Goal: Information Seeking & Learning: Learn about a topic

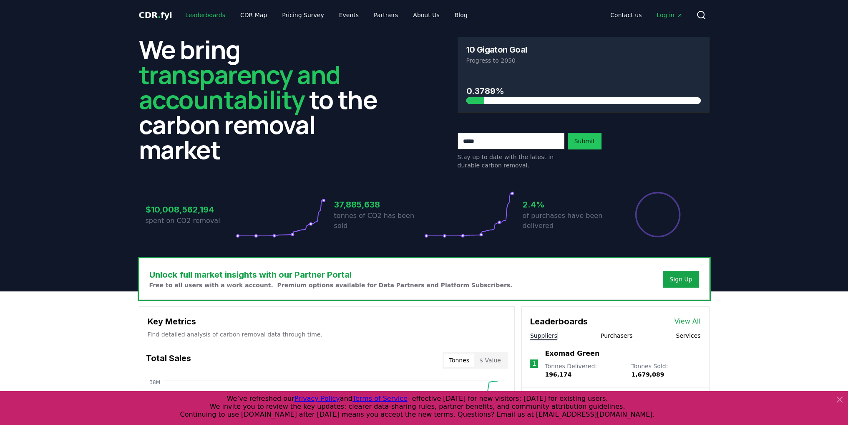
click at [201, 16] on link "Leaderboards" at bounding box center [205, 15] width 53 height 15
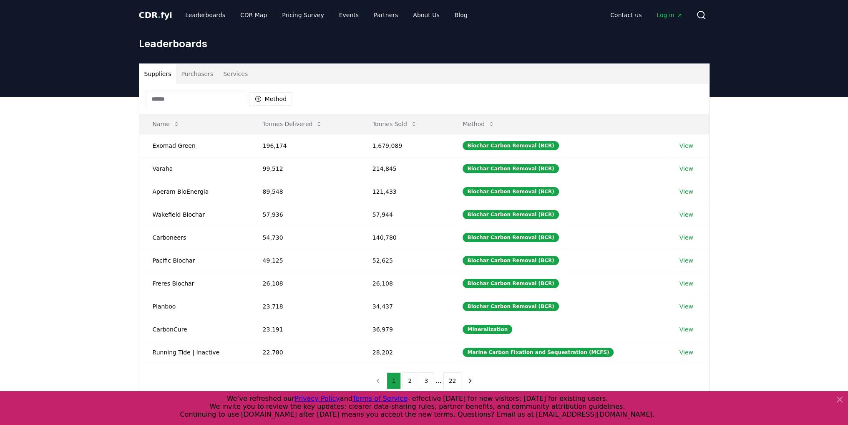
click at [197, 75] on button "Purchasers" at bounding box center [197, 74] width 42 height 20
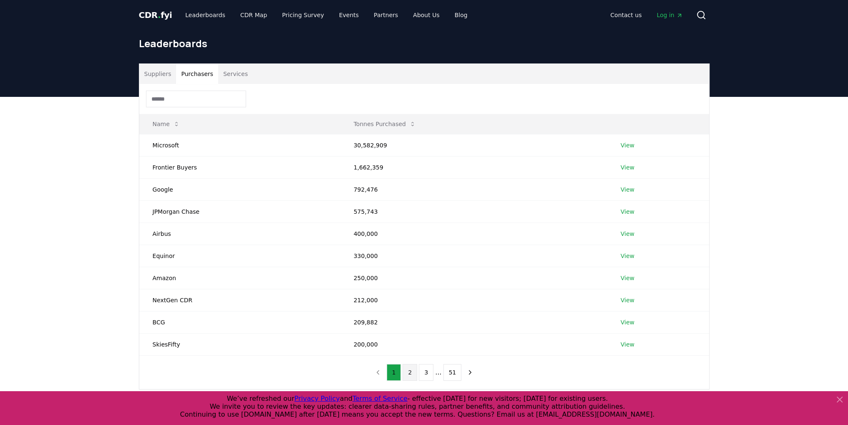
click at [409, 365] on button "2" at bounding box center [409, 372] width 15 height 17
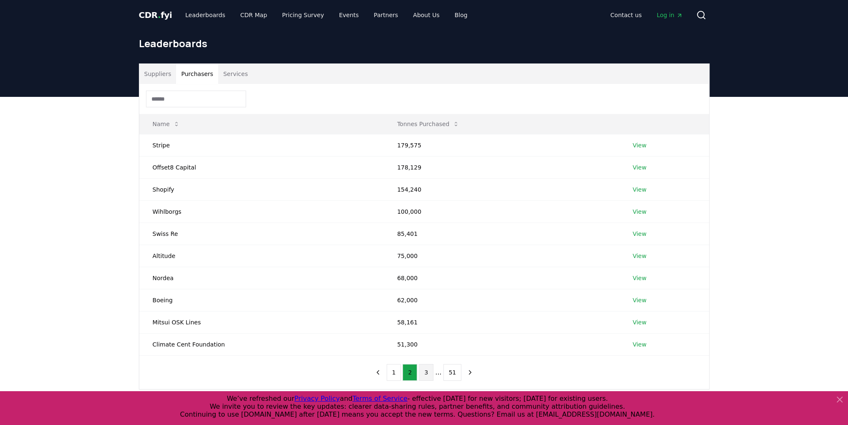
click at [429, 374] on button "3" at bounding box center [426, 372] width 15 height 17
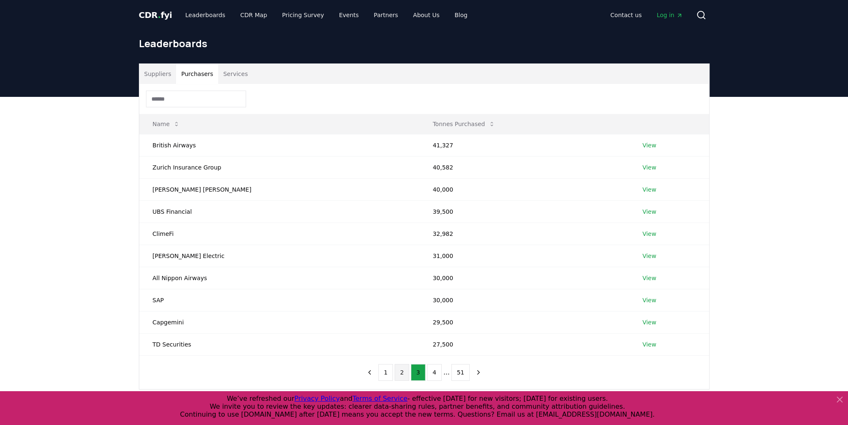
click at [405, 370] on button "2" at bounding box center [402, 372] width 15 height 17
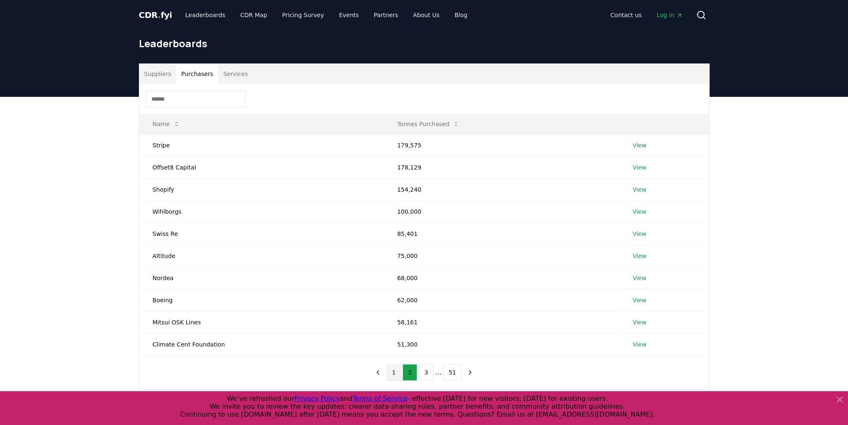
click at [397, 372] on button "1" at bounding box center [394, 372] width 15 height 17
